Goal: Information Seeking & Learning: Learn about a topic

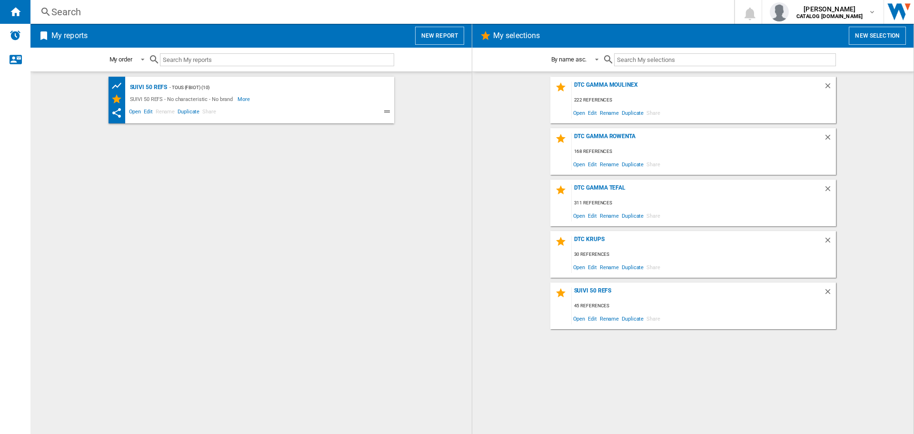
click at [87, 14] on div "Search" at bounding box center [380, 11] width 658 height 13
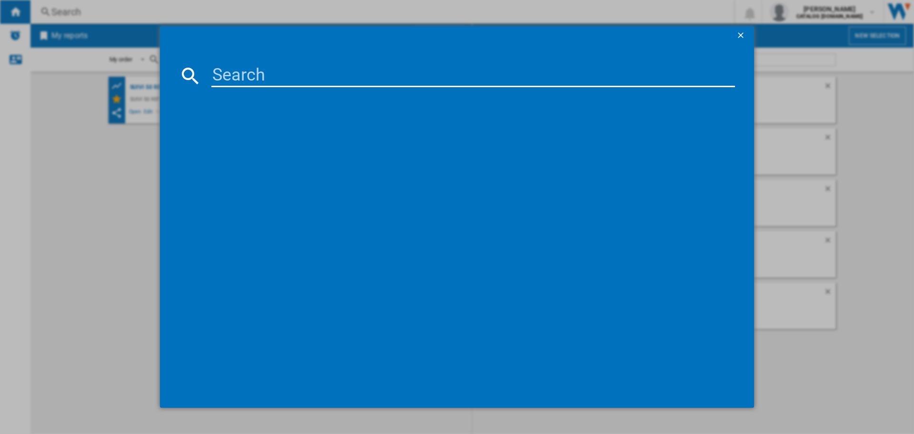
click at [244, 68] on input at bounding box center [473, 75] width 524 height 23
paste input "SO6511F2"
type input "SO6511F2"
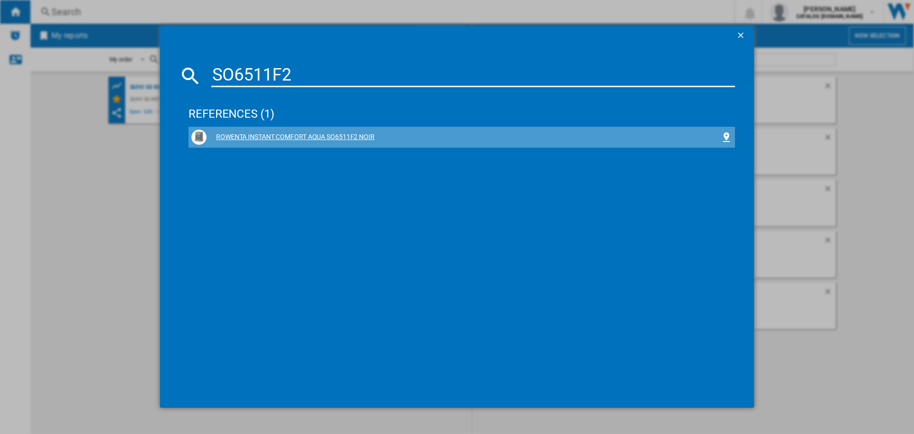
click at [325, 140] on div "ROWENTA INSTANT COMFORT AQUA SO6511F2 NOIR" at bounding box center [464, 137] width 514 height 10
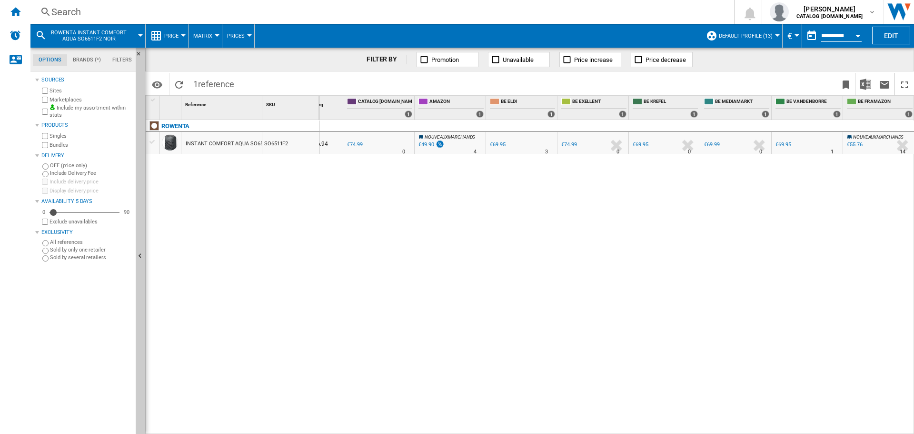
click at [797, 141] on div "%" at bounding box center [798, 145] width 5 height 11
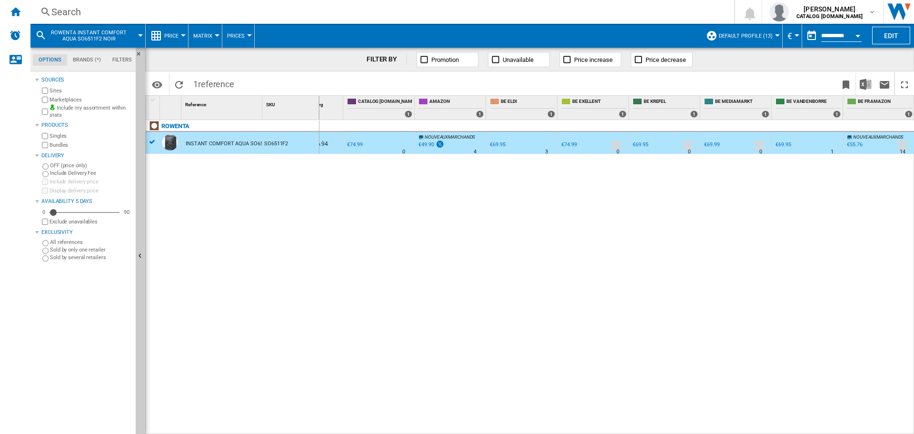
click at [797, 141] on div "%" at bounding box center [798, 145] width 5 height 11
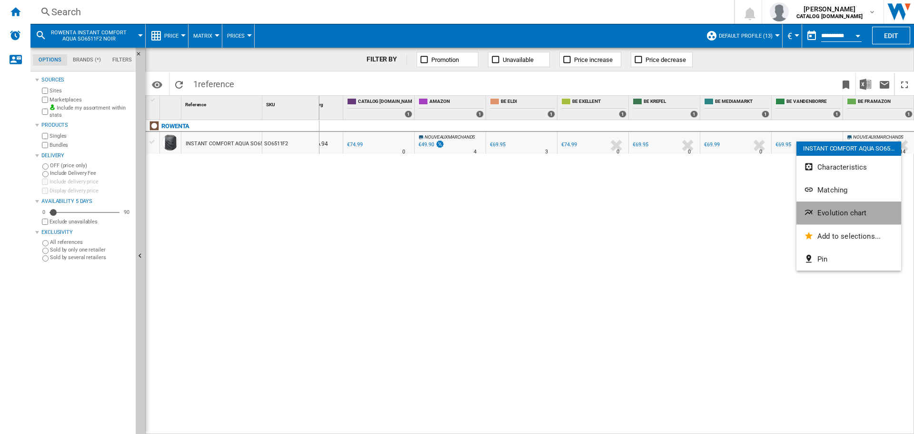
click at [812, 209] on ng-md-icon "Evolution chart" at bounding box center [809, 213] width 11 height 11
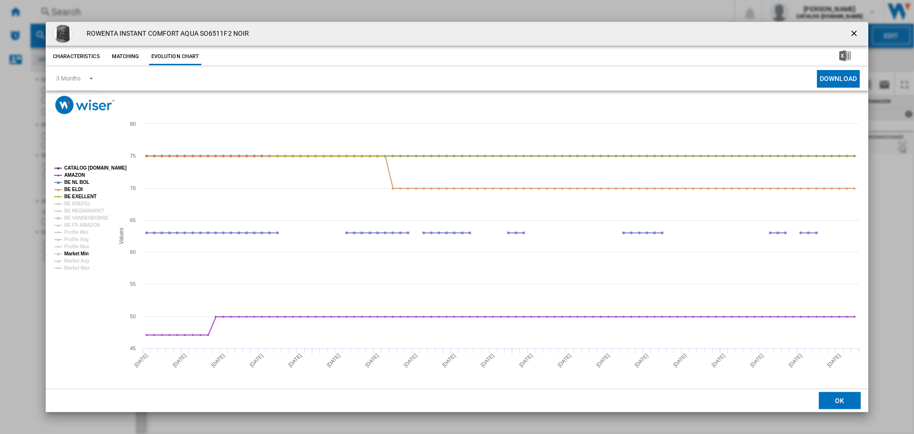
click at [84, 252] on tspan "Market Min" at bounding box center [76, 253] width 24 height 5
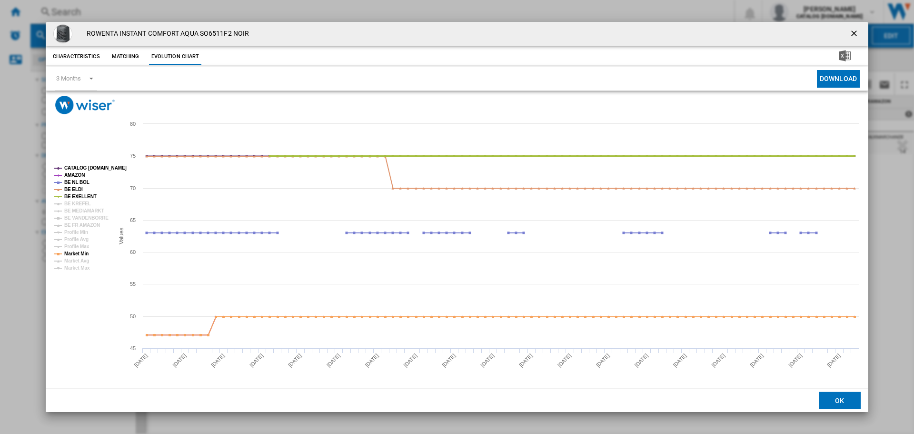
click at [82, 197] on tspan "BE EXELLENT" at bounding box center [80, 196] width 32 height 5
click at [71, 187] on tspan "BE ELDI" at bounding box center [73, 189] width 19 height 5
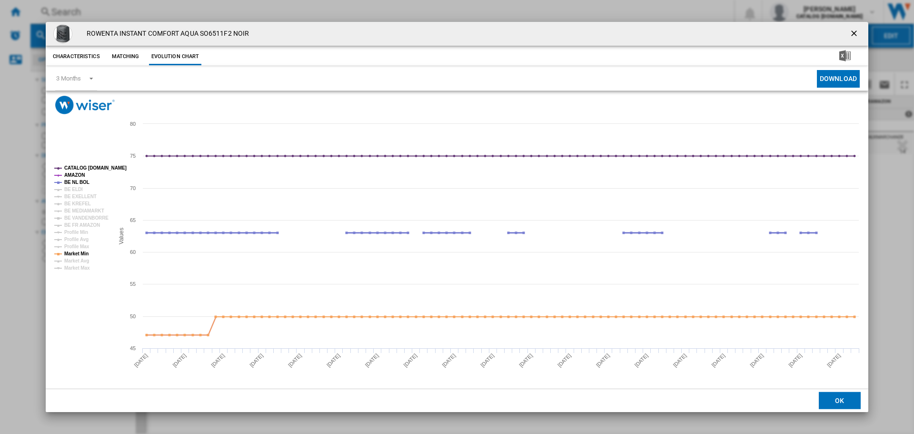
click at [76, 179] on tspan "BE NL BOL" at bounding box center [76, 181] width 25 height 5
click at [74, 172] on tspan "AMAZON" at bounding box center [74, 174] width 20 height 5
click at [75, 165] on tspan "CATALOG [DOMAIN_NAME]" at bounding box center [95, 167] width 62 height 5
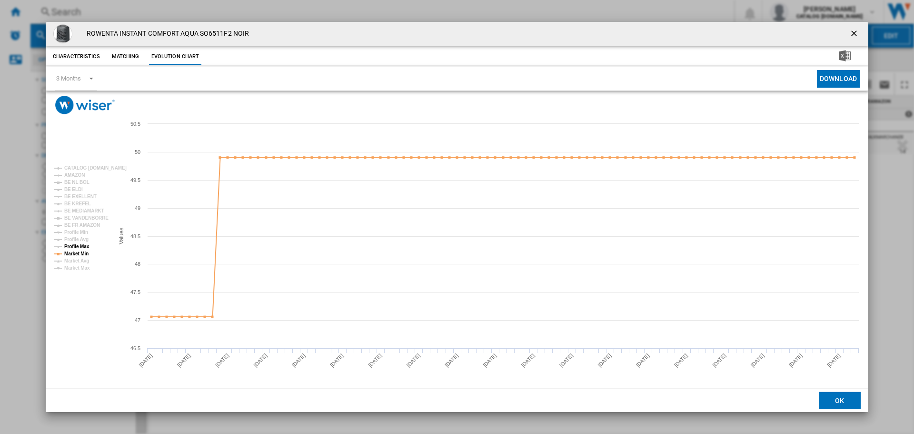
click at [80, 247] on tspan "Profile Max" at bounding box center [76, 246] width 25 height 5
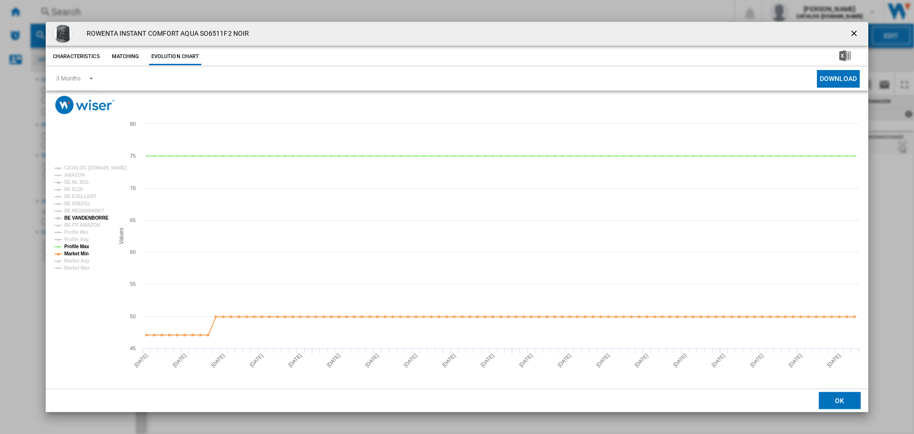
click at [88, 219] on tspan "BE VANDENBORRE" at bounding box center [86, 217] width 44 height 5
click at [79, 247] on tspan "Profile Max" at bounding box center [76, 246] width 25 height 5
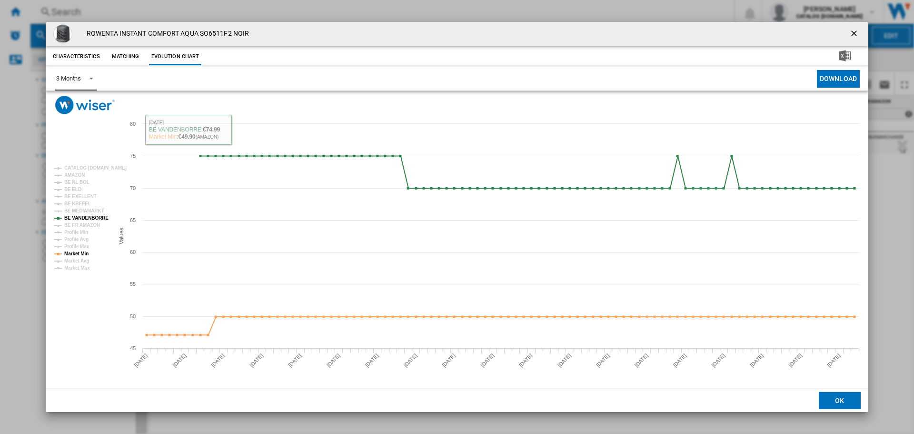
click at [71, 80] on div "3 Months" at bounding box center [68, 78] width 25 height 7
click at [419, 276] on md-backdrop at bounding box center [457, 217] width 914 height 434
click at [74, 76] on div "3 Months" at bounding box center [68, 78] width 25 height 7
click at [84, 102] on md-option "6 Months" at bounding box center [81, 101] width 65 height 23
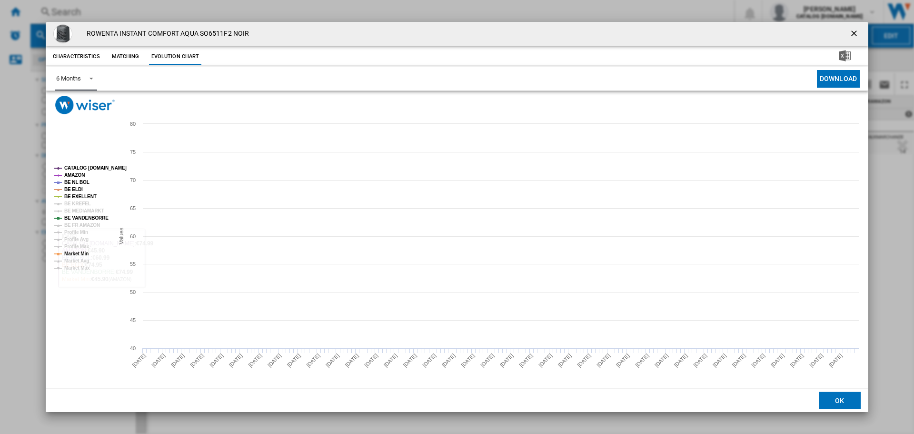
click at [78, 167] on tspan "CATALOG [DOMAIN_NAME]" at bounding box center [95, 167] width 62 height 5
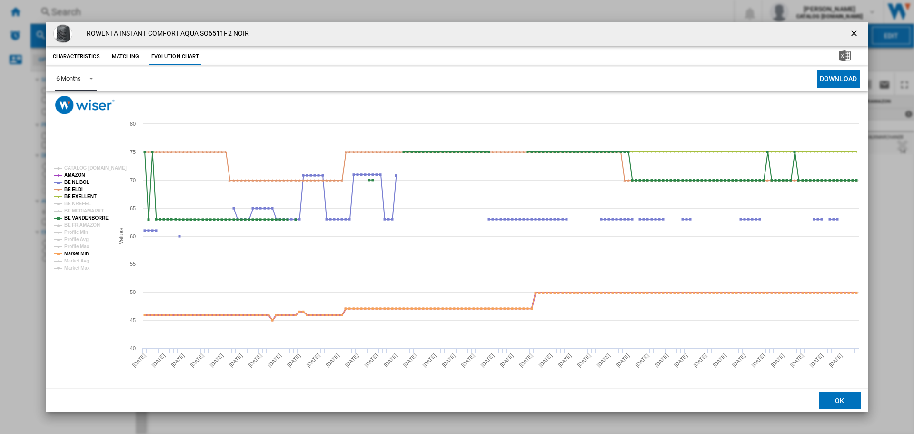
click at [75, 174] on tspan "AMAZON" at bounding box center [74, 174] width 20 height 5
click at [74, 181] on tspan "BE NL BOL" at bounding box center [76, 181] width 25 height 5
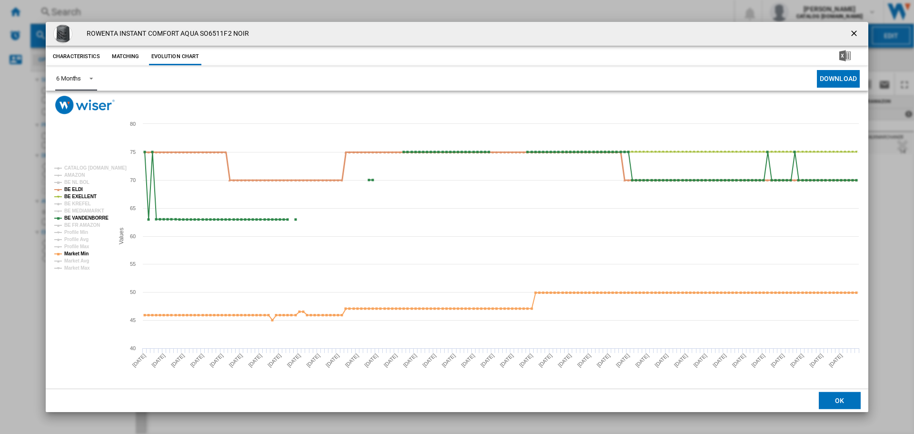
click at [74, 187] on tspan "BE ELDI" at bounding box center [73, 189] width 19 height 5
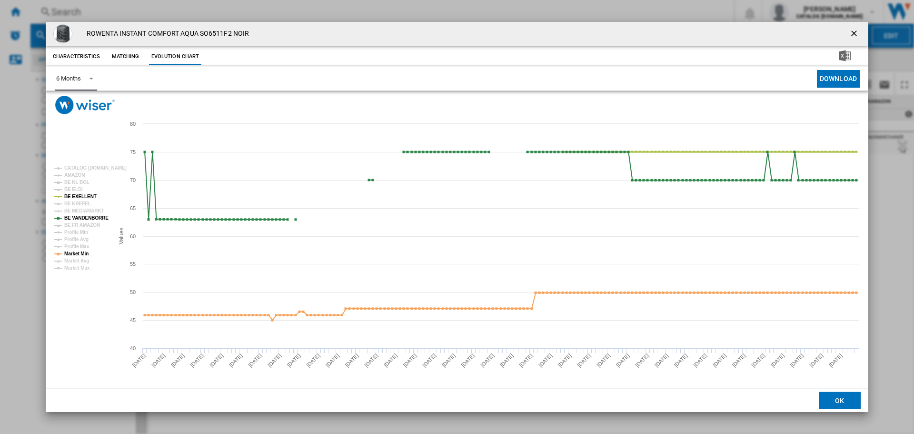
click at [74, 194] on tspan "BE EXELLENT" at bounding box center [80, 196] width 32 height 5
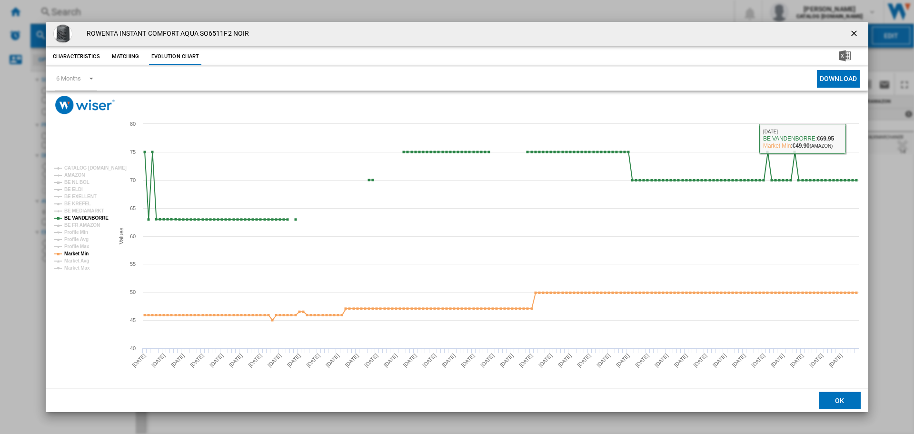
click at [856, 33] on ng-md-icon "getI18NText('BUTTONS.CLOSE_DIALOG')" at bounding box center [854, 34] width 11 height 11
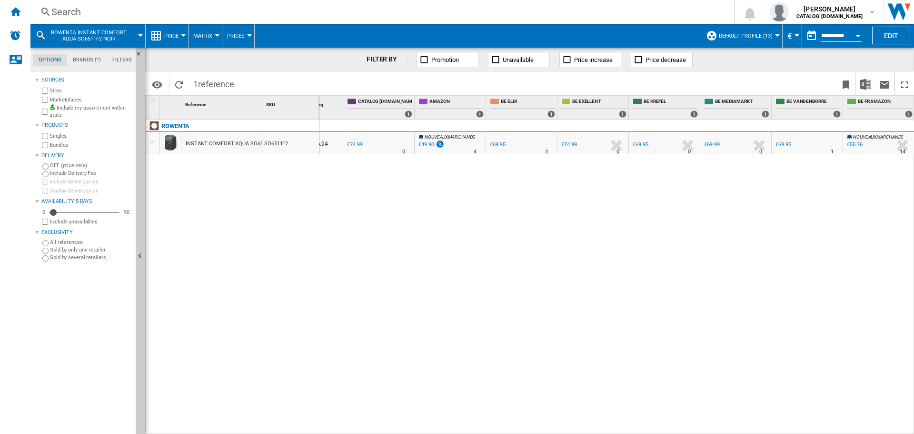
click at [217, 16] on div "Search" at bounding box center [380, 11] width 658 height 13
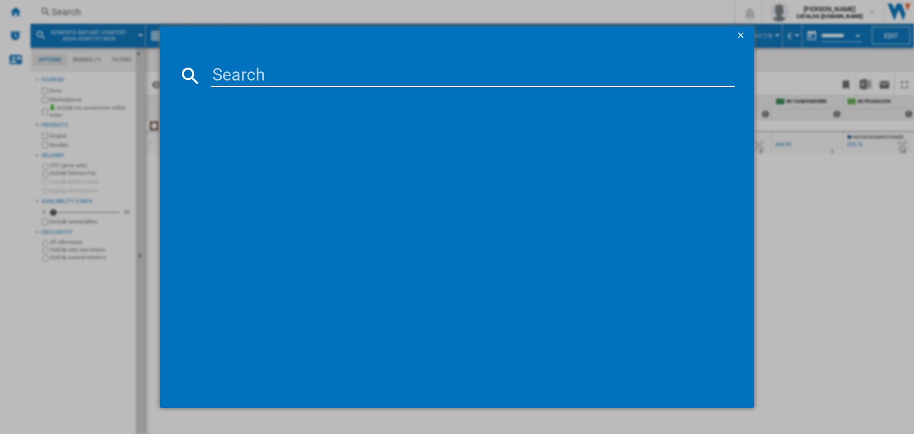
click at [236, 74] on input at bounding box center [473, 75] width 524 height 23
type input "RH99F1WO"
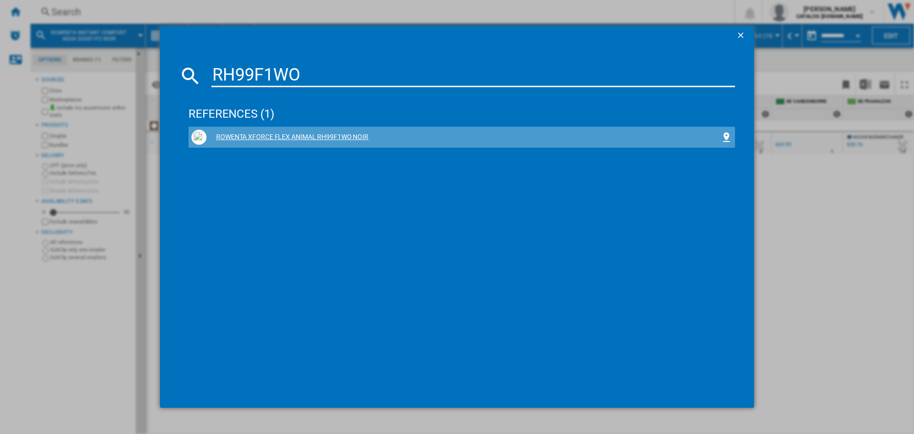
click at [343, 134] on div "ROWENTA XFORCE FLEX ANIMAL RH99F1WO NOIR" at bounding box center [464, 137] width 514 height 10
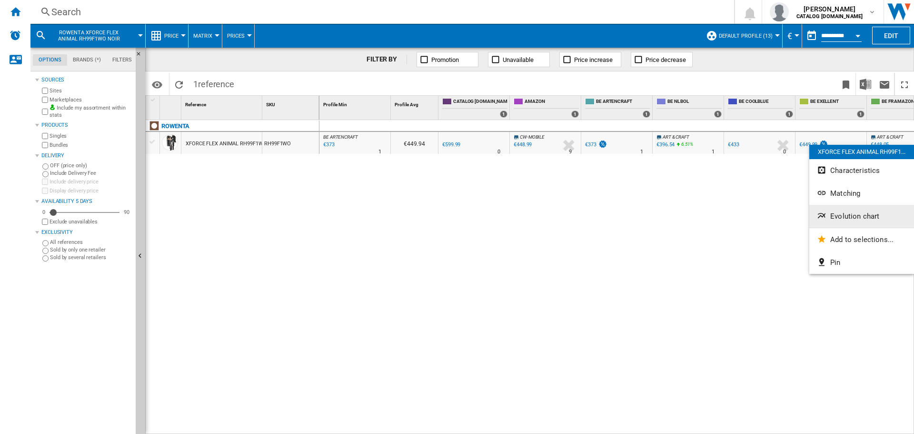
click at [840, 214] on span "Evolution chart" at bounding box center [854, 216] width 49 height 9
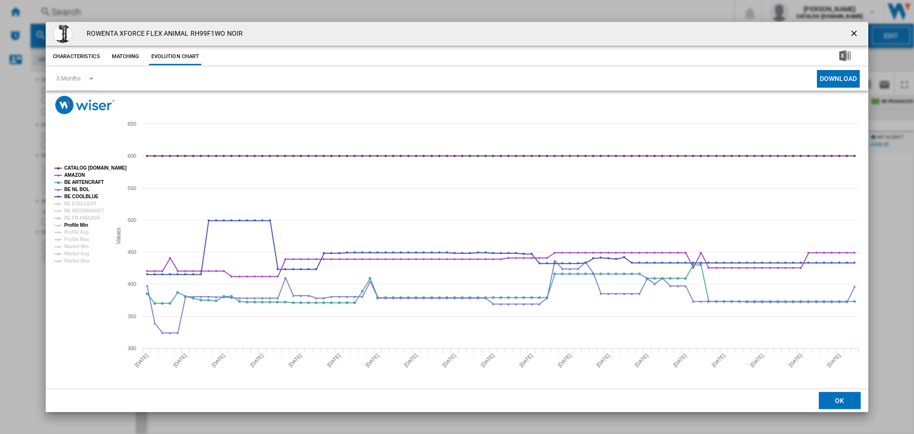
click at [82, 225] on tspan "Profile Min" at bounding box center [76, 224] width 24 height 5
click at [85, 197] on tspan "BE COOLBLUE" at bounding box center [81, 196] width 34 height 5
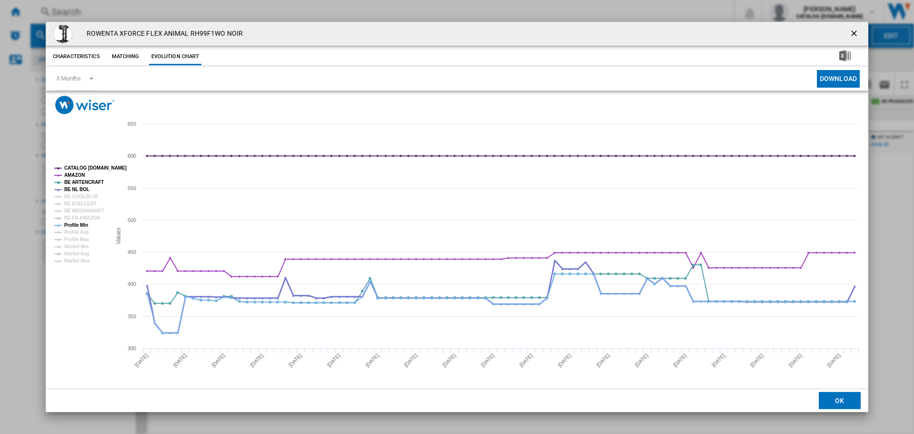
click at [81, 188] on tspan "BE NL BOL" at bounding box center [76, 189] width 25 height 5
click at [82, 179] on tspan "BE ARTENCRAFT" at bounding box center [84, 181] width 40 height 5
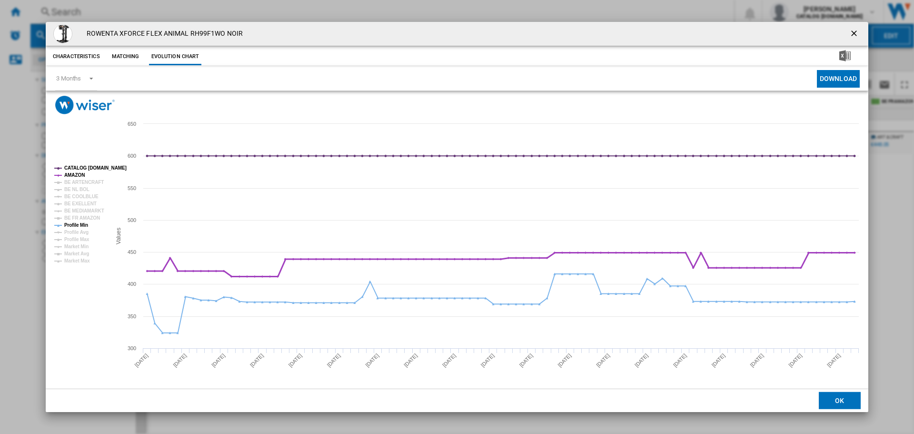
click at [82, 173] on tspan "AMAZON" at bounding box center [74, 174] width 20 height 5
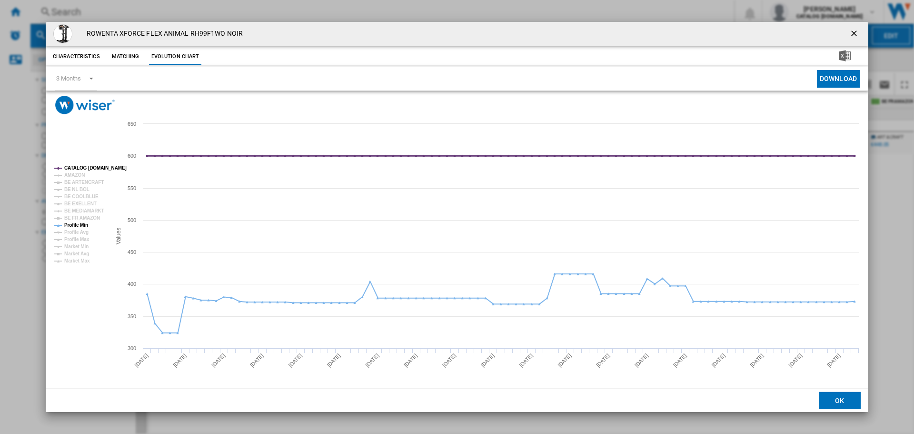
click at [82, 165] on tspan "CATALOG [DOMAIN_NAME]" at bounding box center [95, 167] width 62 height 5
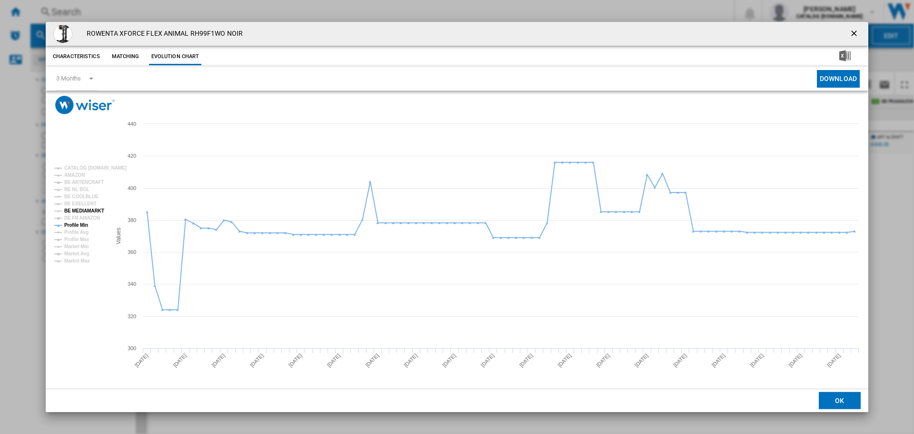
click at [91, 210] on tspan "BE MEDIAMARKT" at bounding box center [84, 210] width 40 height 5
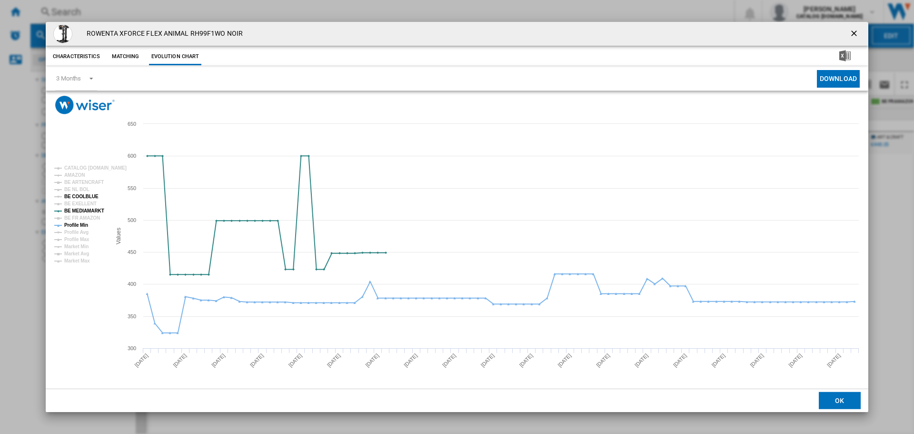
click at [89, 194] on tspan "BE COOLBLUE" at bounding box center [81, 196] width 34 height 5
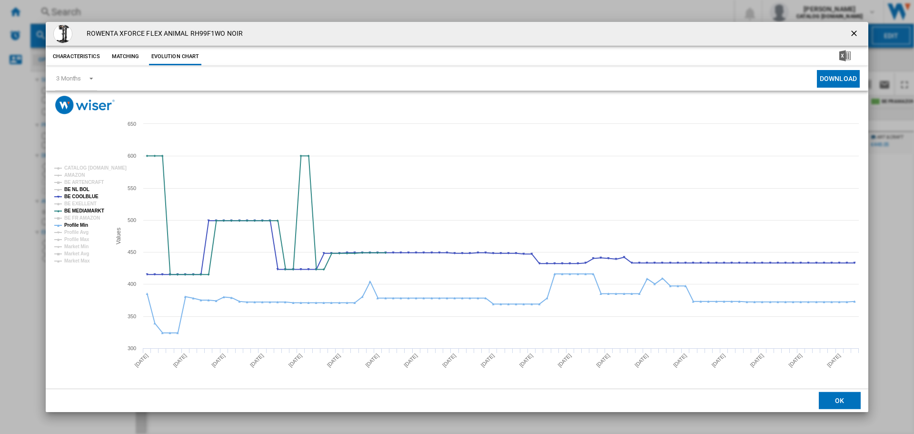
click at [85, 187] on tspan "BE NL BOL" at bounding box center [76, 189] width 25 height 5
click at [82, 226] on tspan "Profile Min" at bounding box center [76, 224] width 24 height 5
